Goal: Task Accomplishment & Management: Manage account settings

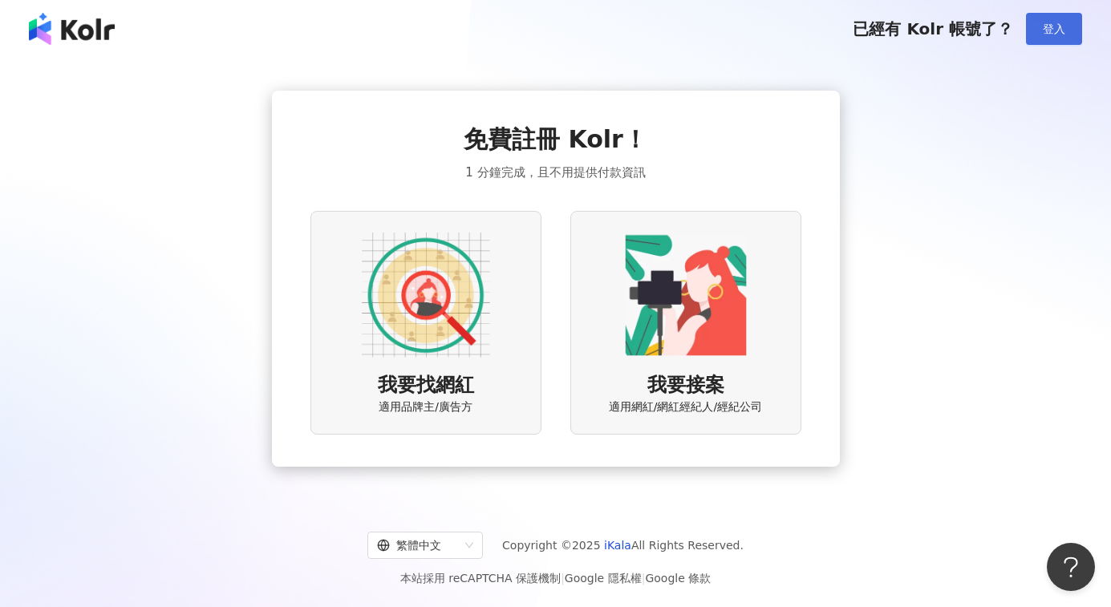
click at [1033, 36] on button "登入" at bounding box center [1054, 29] width 56 height 32
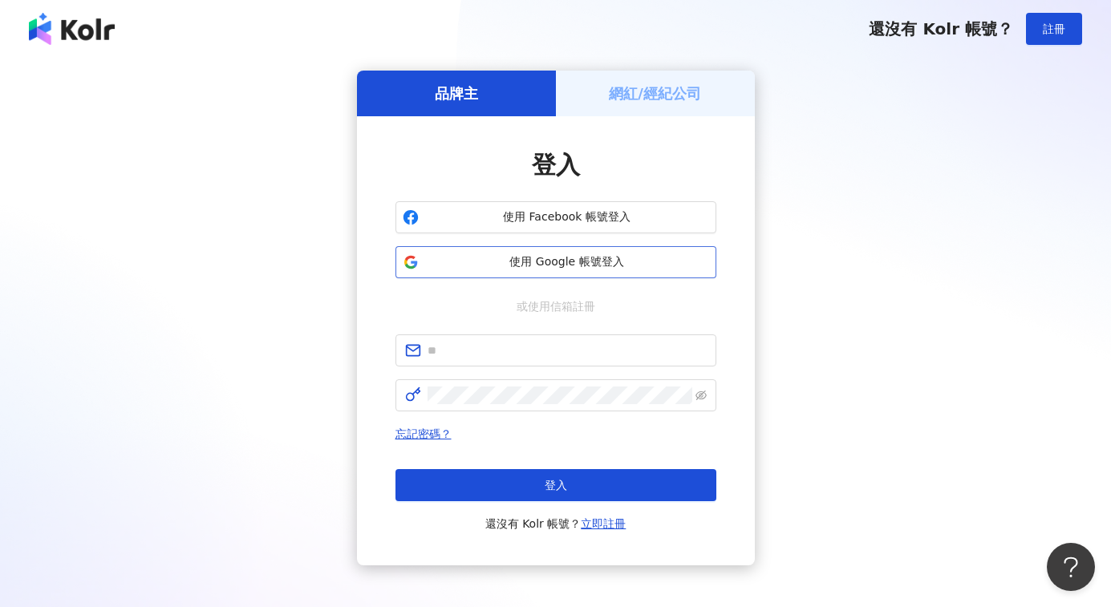
click at [568, 254] on span "使用 Google 帳號登入" at bounding box center [567, 262] width 284 height 16
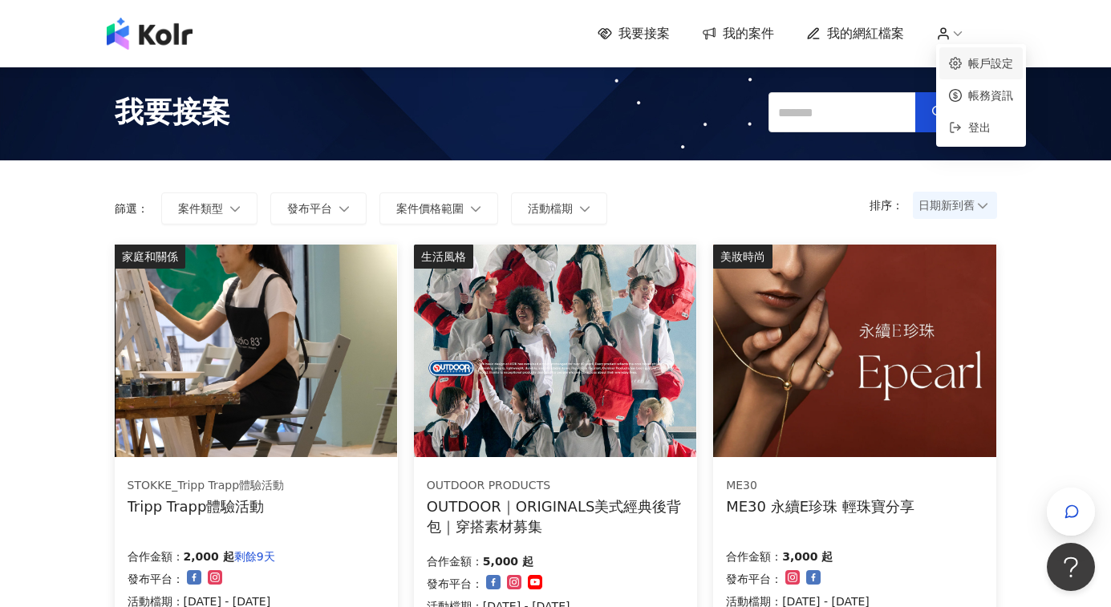
click at [968, 57] on link "帳戶設定" at bounding box center [990, 63] width 45 height 13
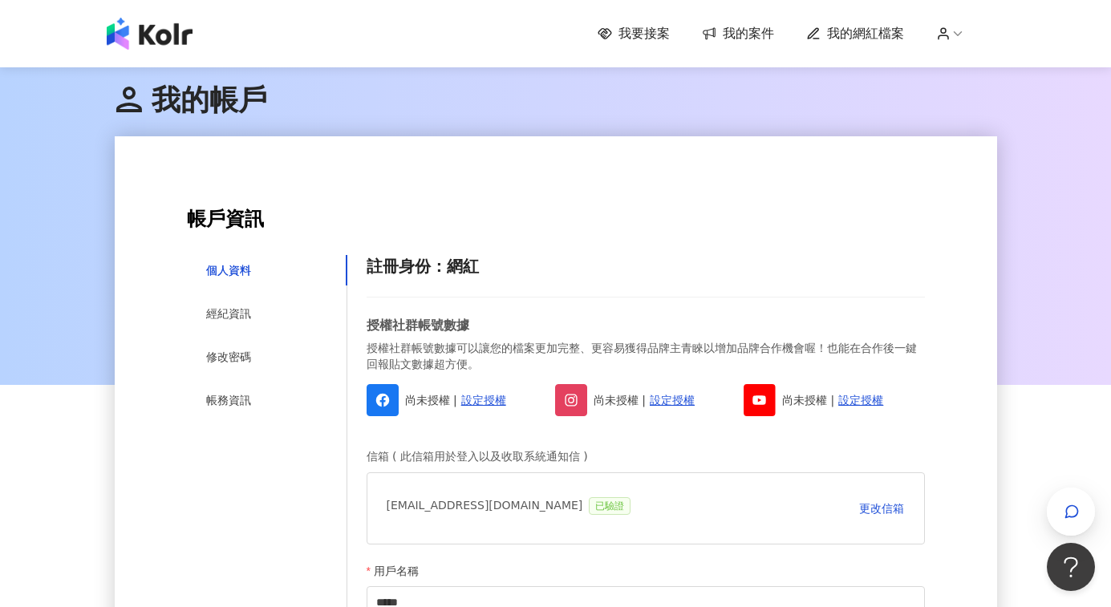
click at [139, 43] on img at bounding box center [150, 34] width 86 height 32
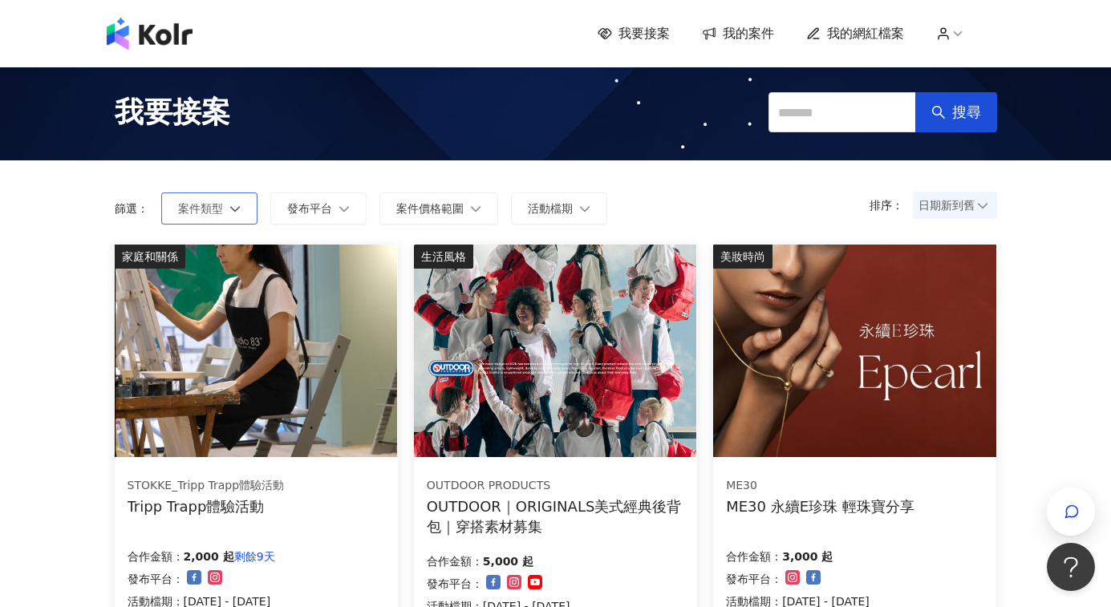
click at [229, 209] on icon "button" at bounding box center [234, 208] width 11 height 11
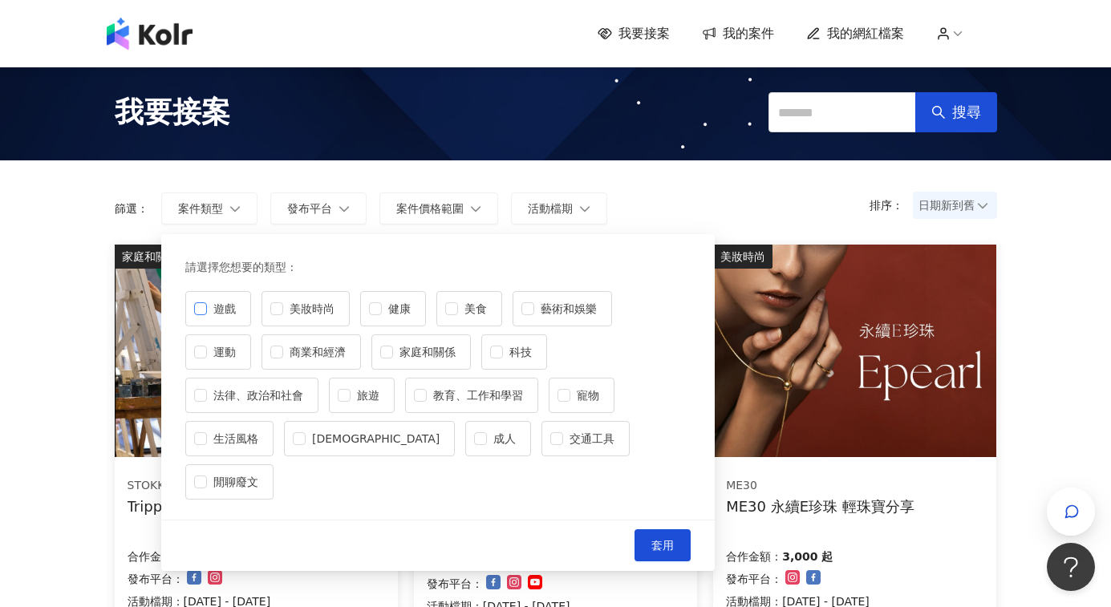
click at [199, 321] on label "遊戲" at bounding box center [218, 308] width 66 height 35
click at [675, 529] on button "套用" at bounding box center [663, 545] width 56 height 32
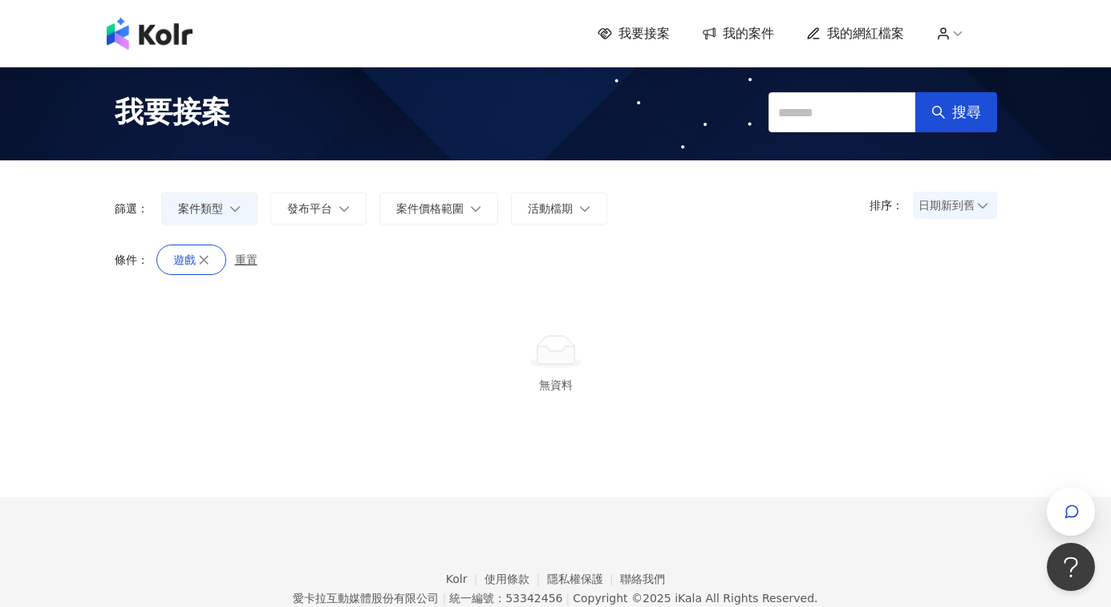
click at [747, 38] on span "我的案件" at bounding box center [748, 34] width 51 height 18
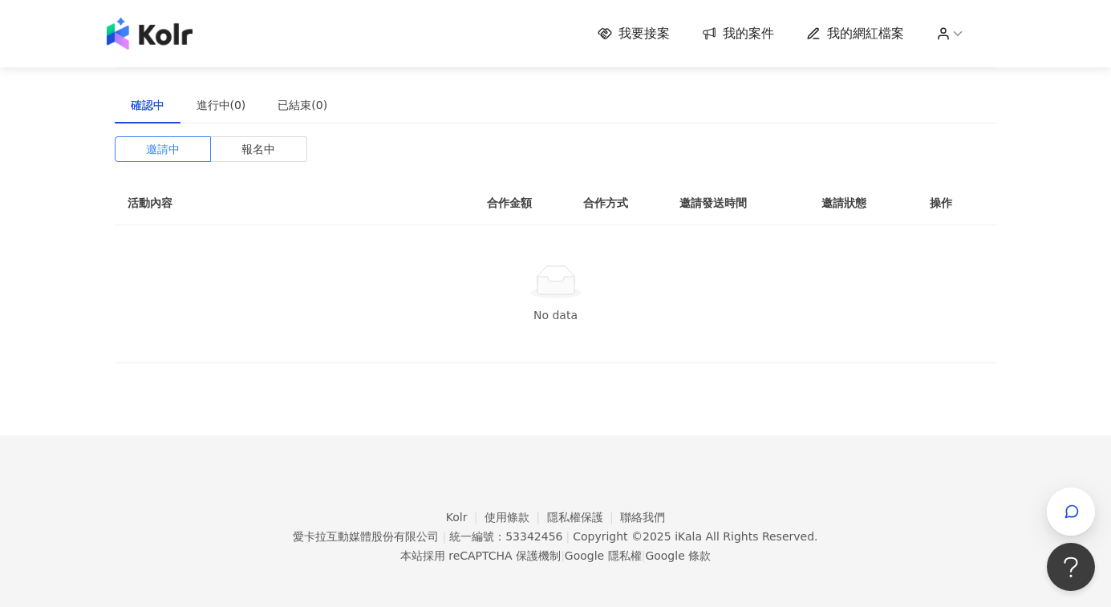
click at [659, 39] on span "我要接案" at bounding box center [644, 34] width 51 height 18
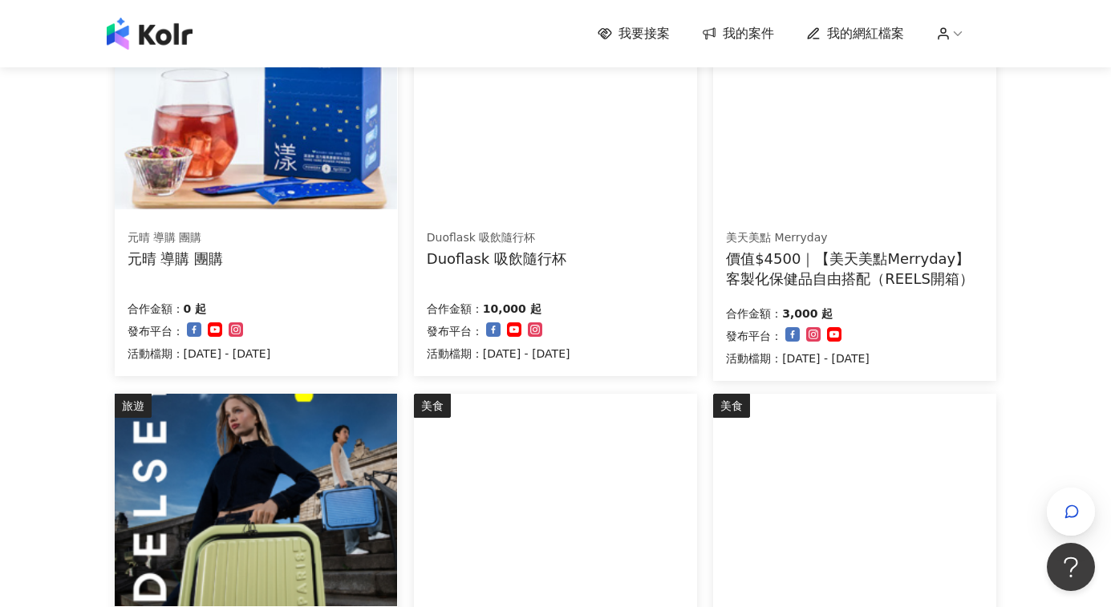
scroll to position [406, 0]
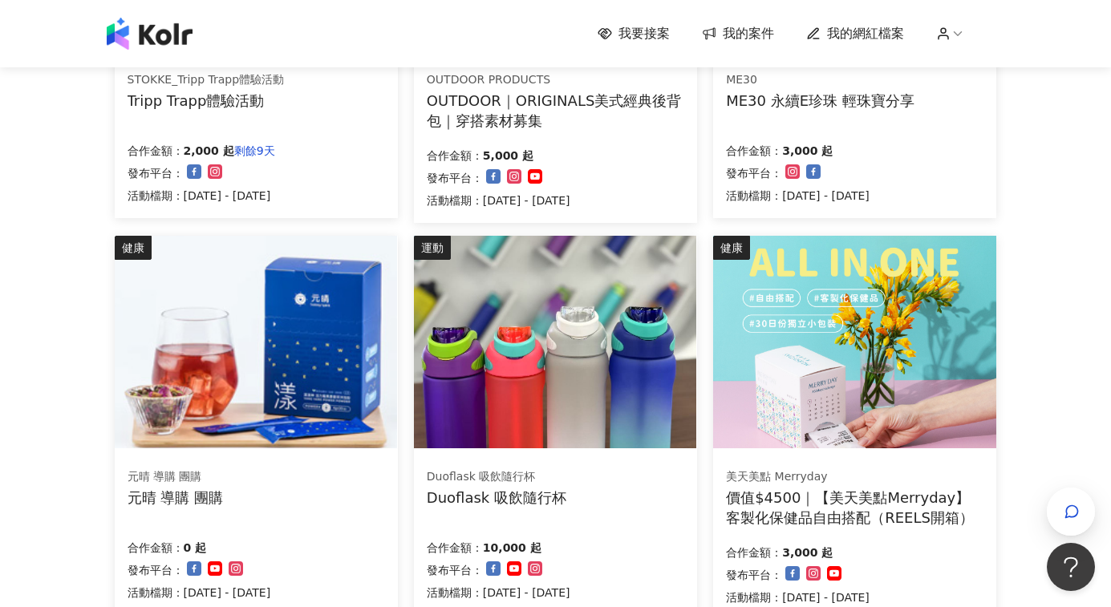
click at [163, 32] on img at bounding box center [150, 34] width 86 height 32
